Goal: Check status

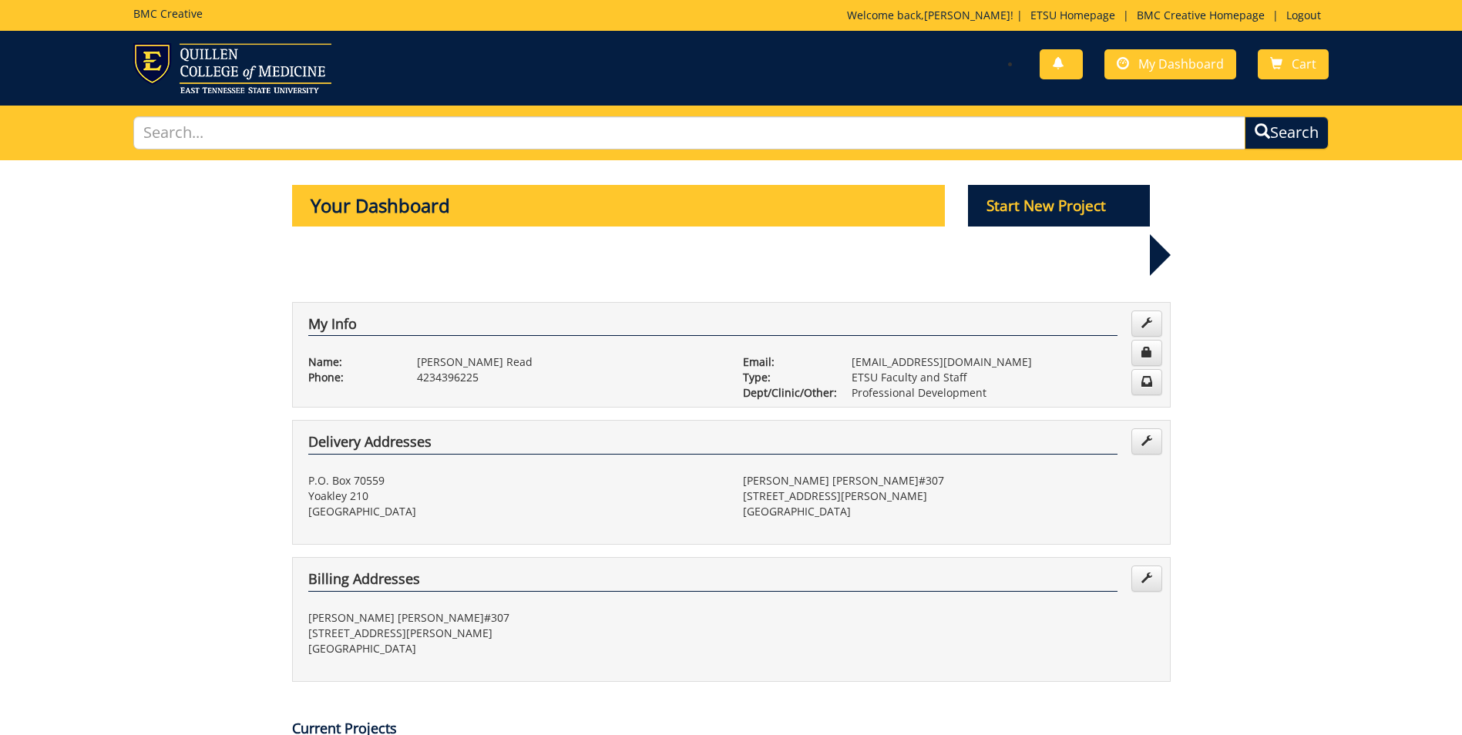
scroll to position [514, 0]
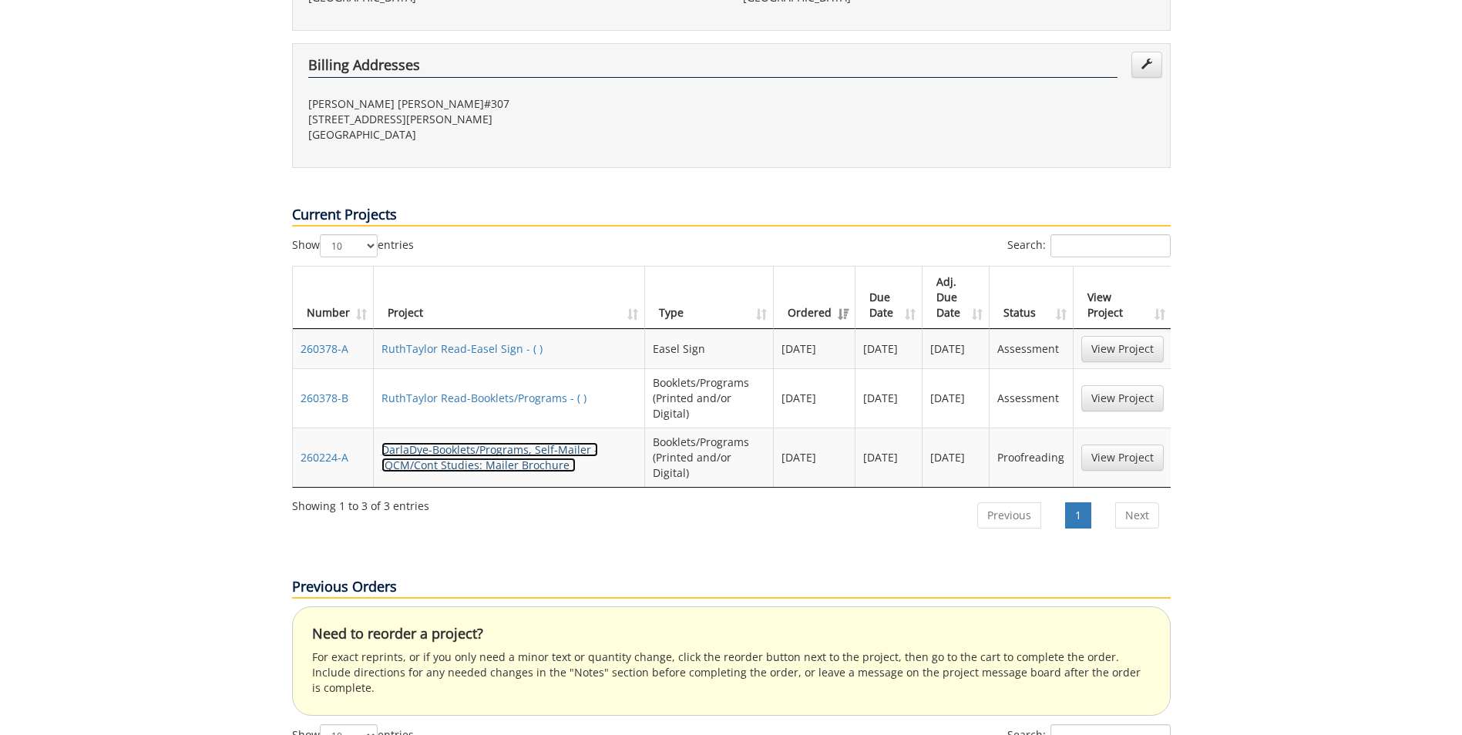
click at [498, 442] on link "DarlaDye-Booklets/Programs, Self-Mailer - (QCM/Cont Studies: Mailer Brochure )" at bounding box center [489, 457] width 217 height 30
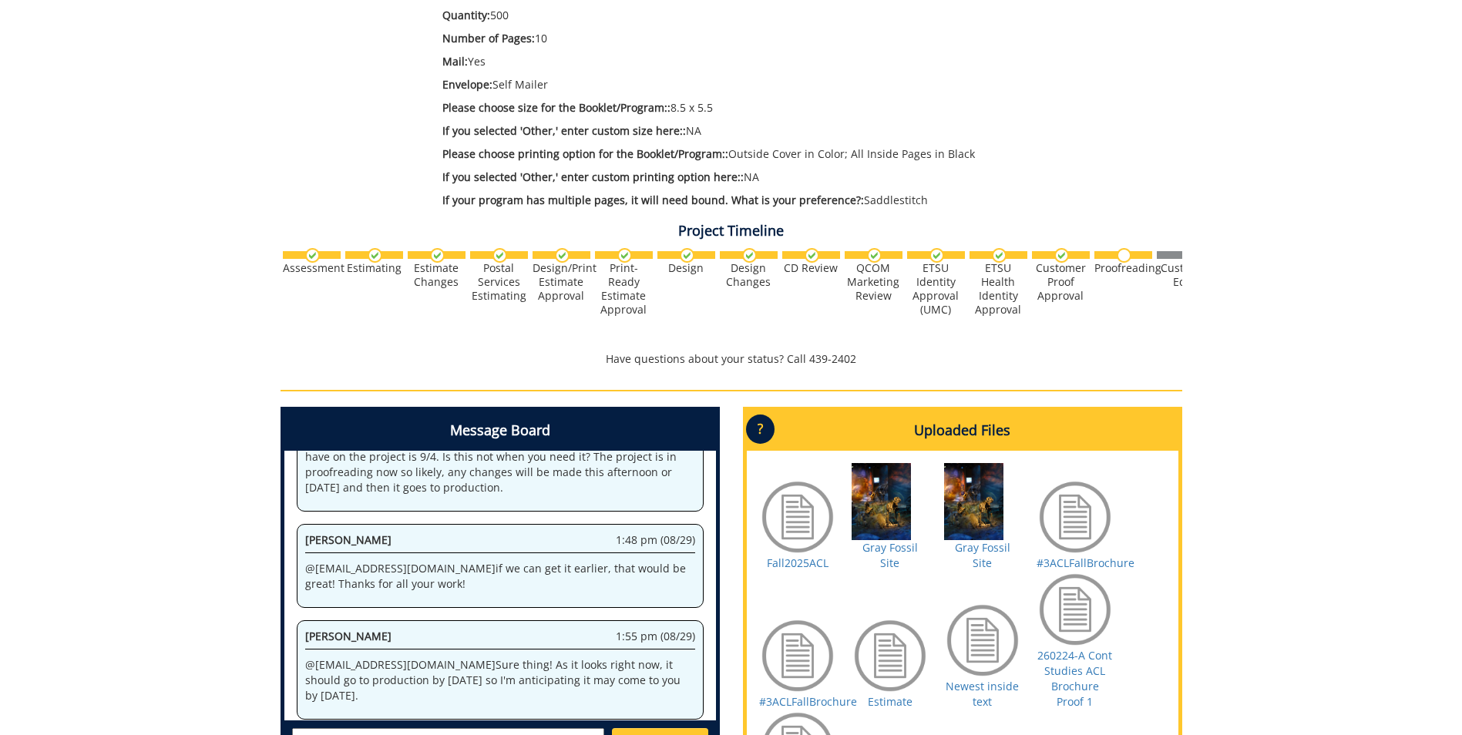
scroll to position [462, 0]
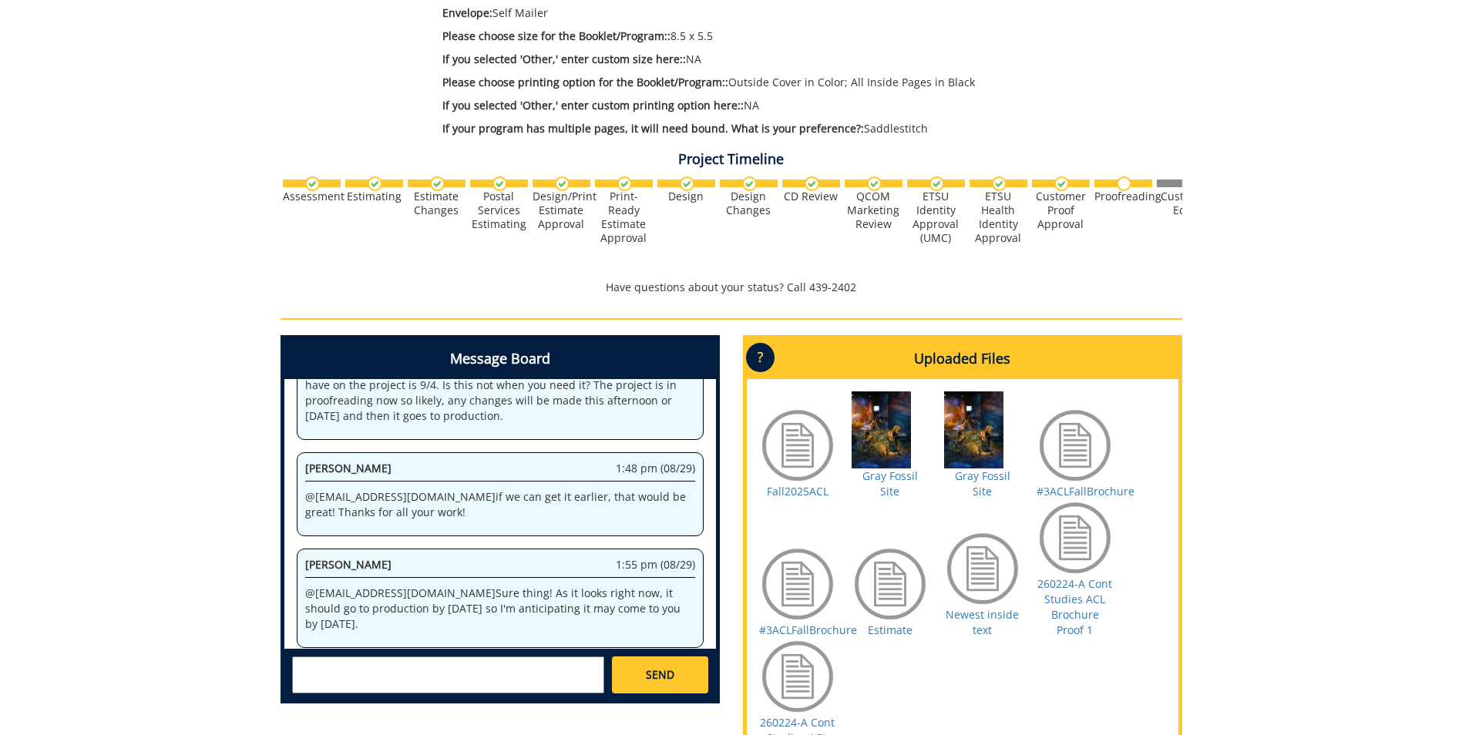
click at [136, 119] on div "260224-A DarlaDye-Booklets/Programs, Self-Mailer [QCM/Cont Studies: Mailer Broc…" at bounding box center [731, 273] width 1462 height 1151
